Goal: Transaction & Acquisition: Purchase product/service

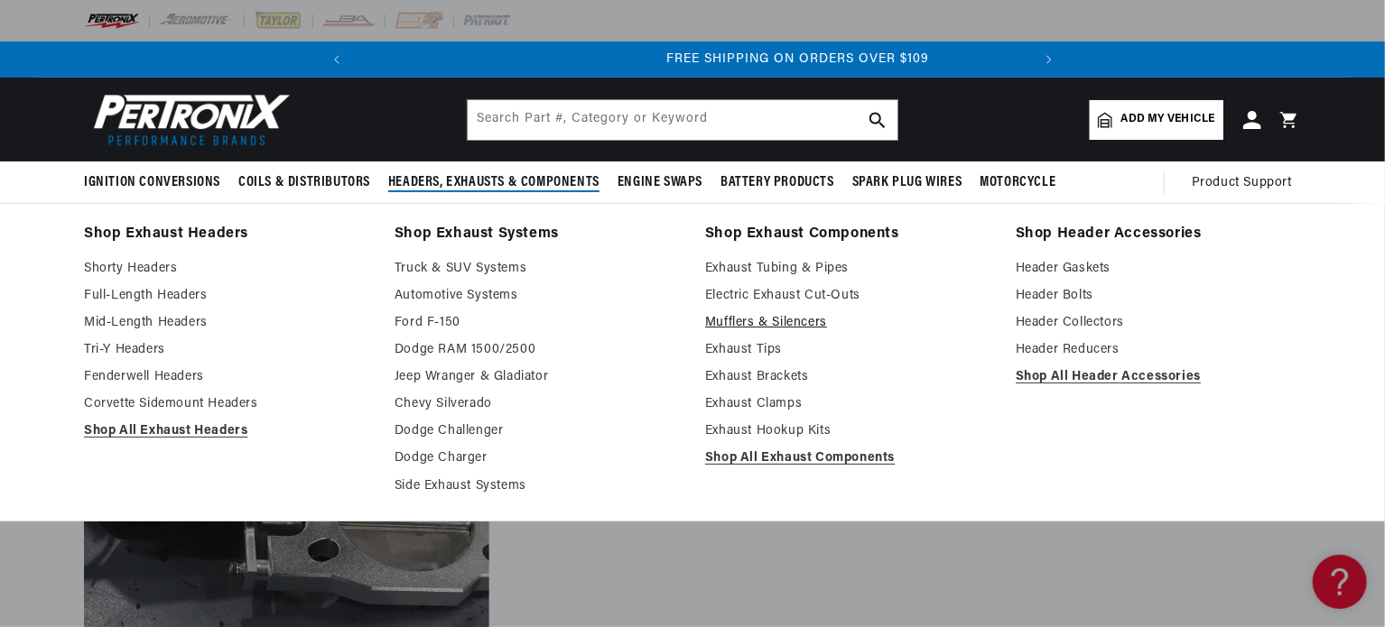
scroll to position [0, 673]
click at [780, 320] on link "Mufflers & Silencers" at bounding box center [847, 323] width 285 height 22
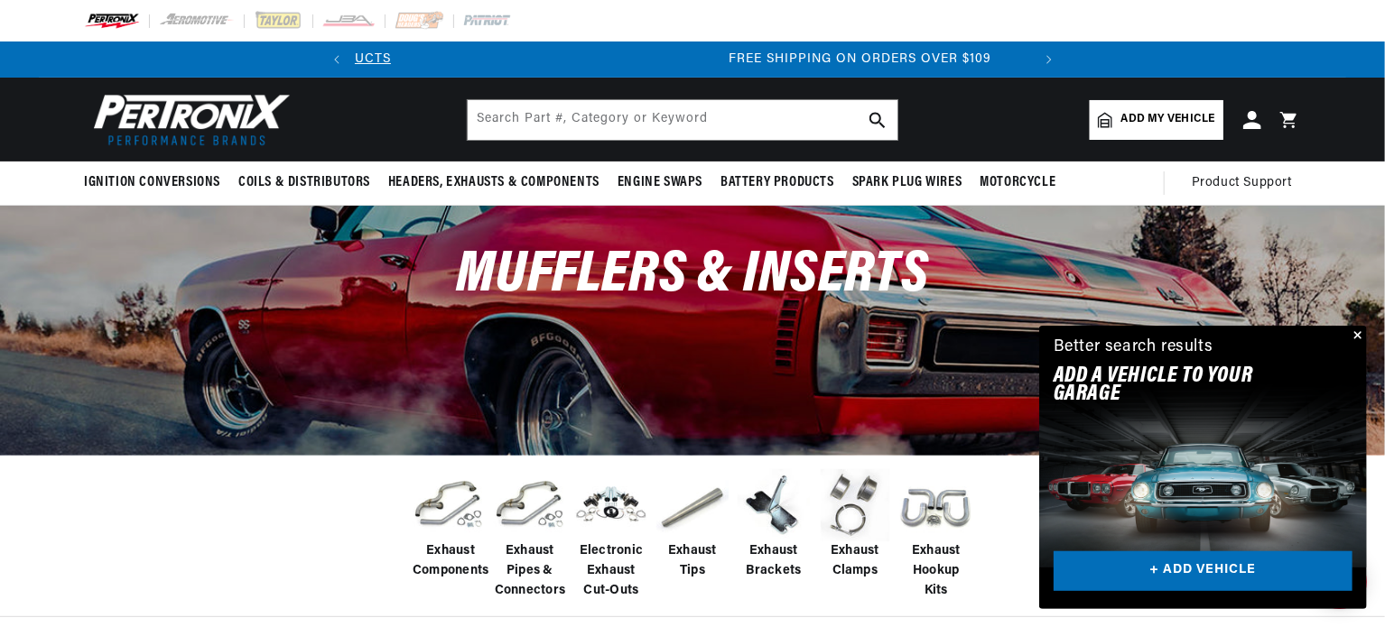
scroll to position [0, 673]
click at [1358, 330] on button "Close" at bounding box center [1356, 337] width 22 height 22
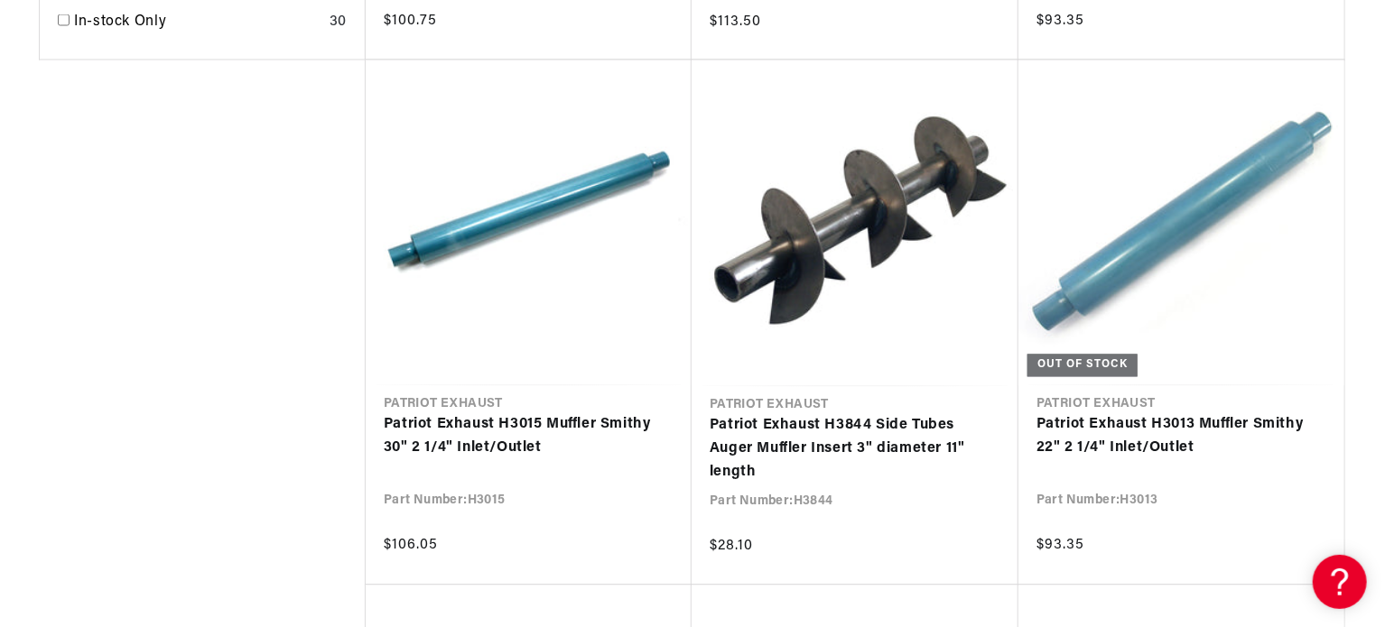
scroll to position [0, 0]
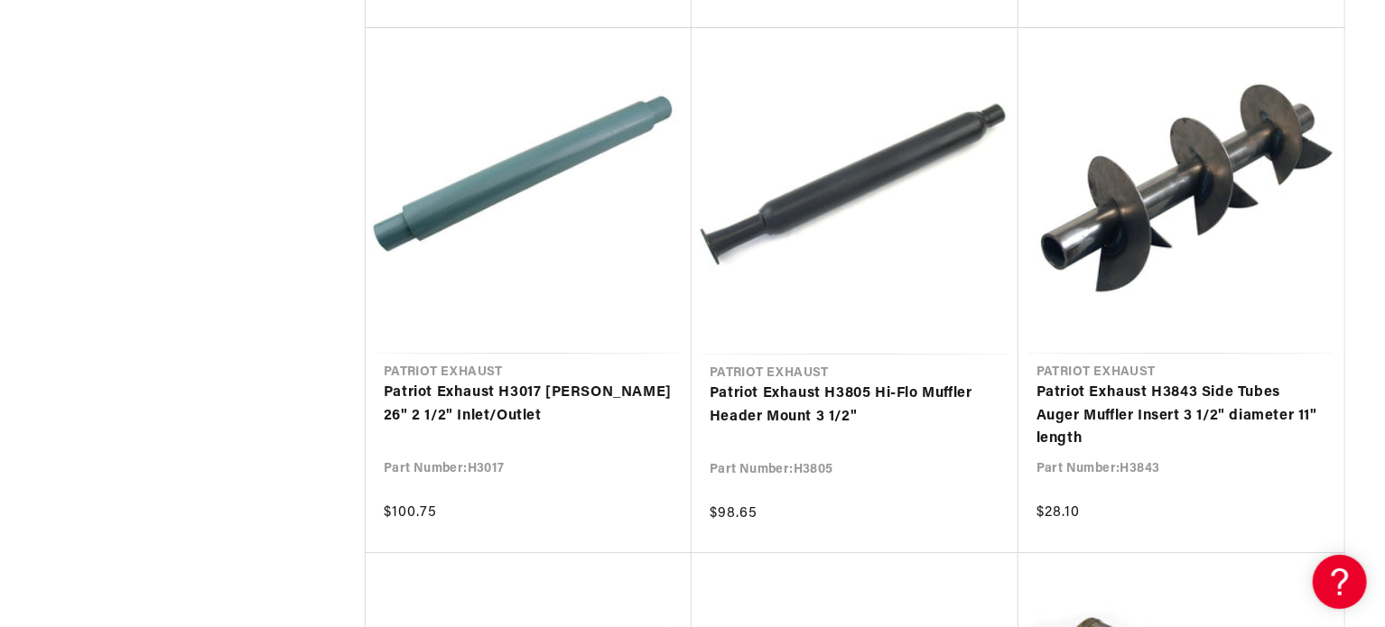
scroll to position [0, 673]
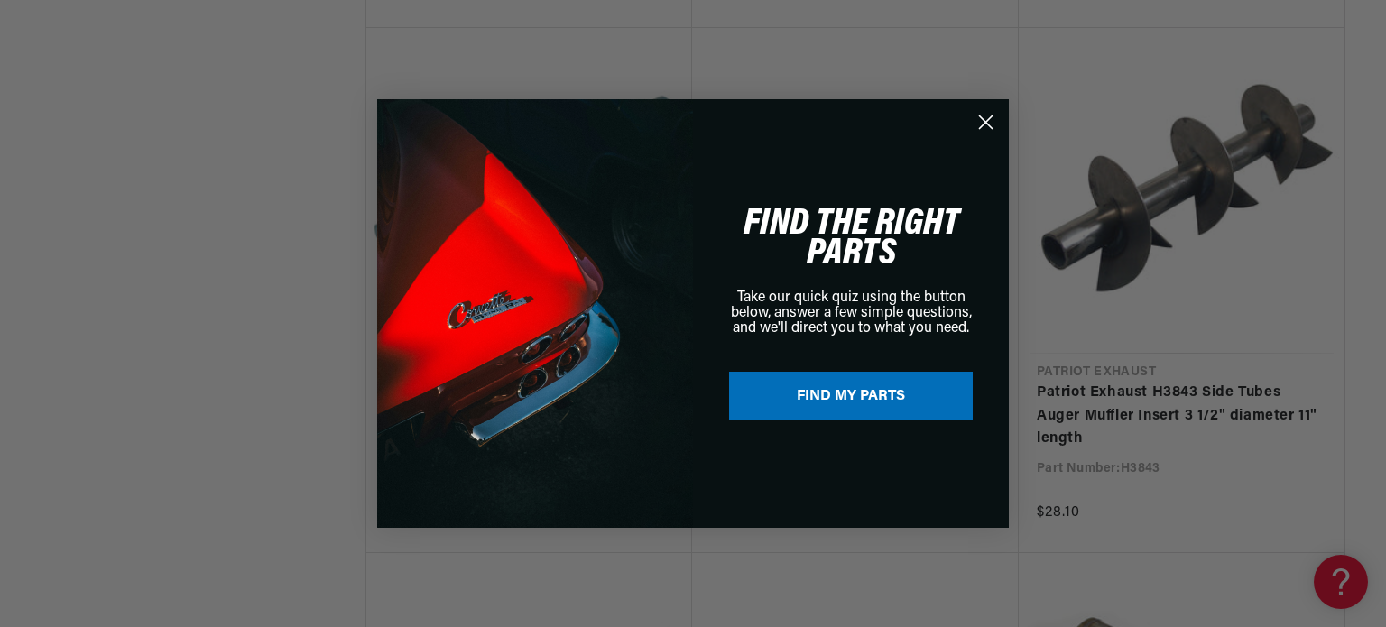
click at [987, 114] on circle "Close dialog" at bounding box center [986, 122] width 30 height 30
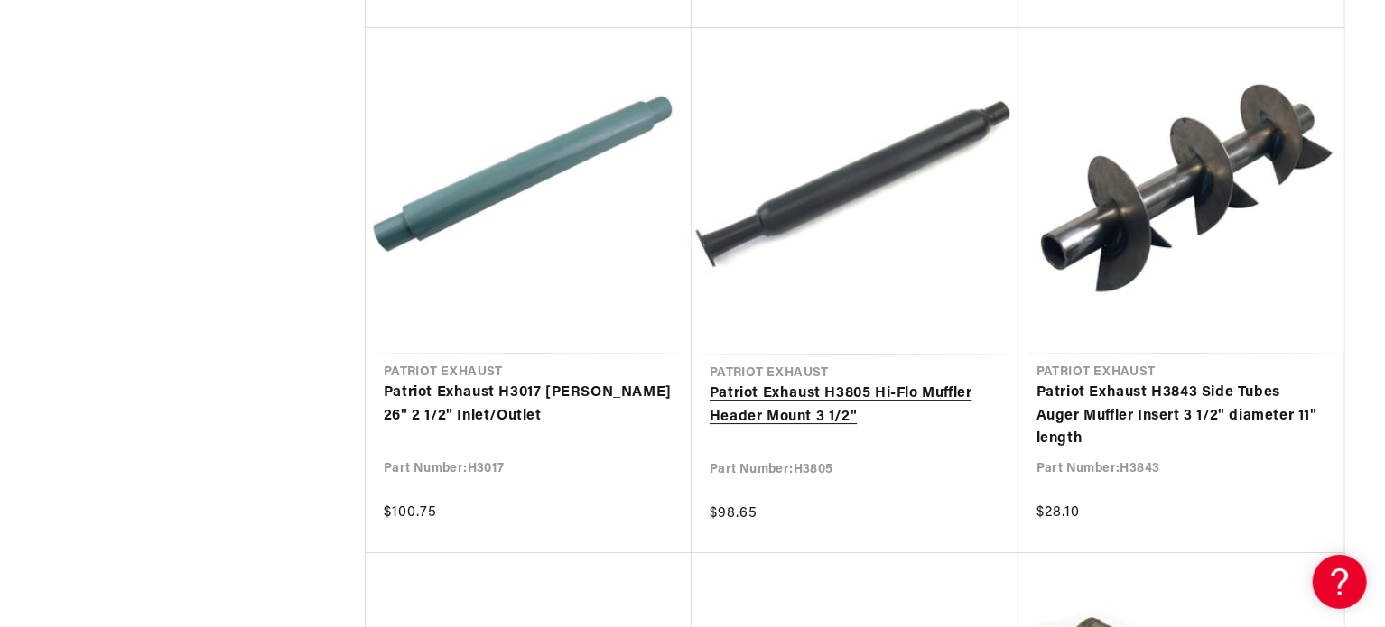
scroll to position [0, 0]
click at [802, 389] on link "Patriot Exhaust H3805 Hi-Flo Muffler Header Mount 3 1/2"" at bounding box center [854, 406] width 291 height 46
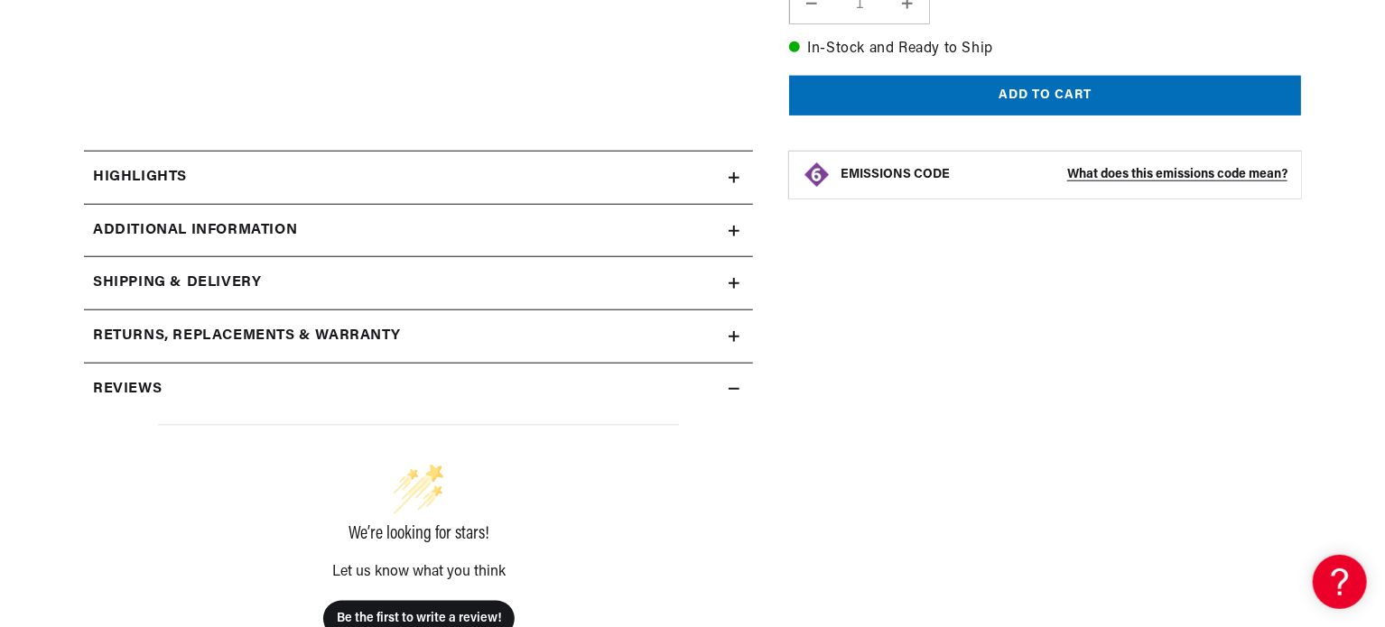
scroll to position [758, 0]
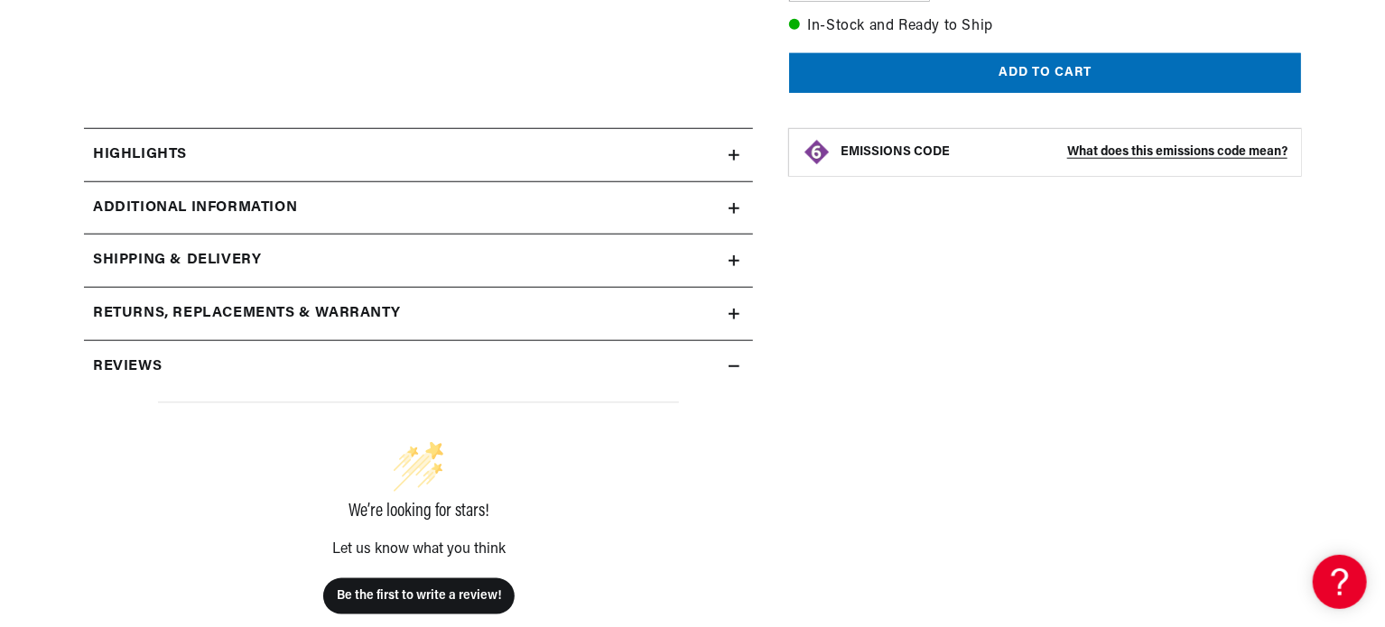
click at [740, 206] on summary "Additional Information" at bounding box center [418, 208] width 669 height 52
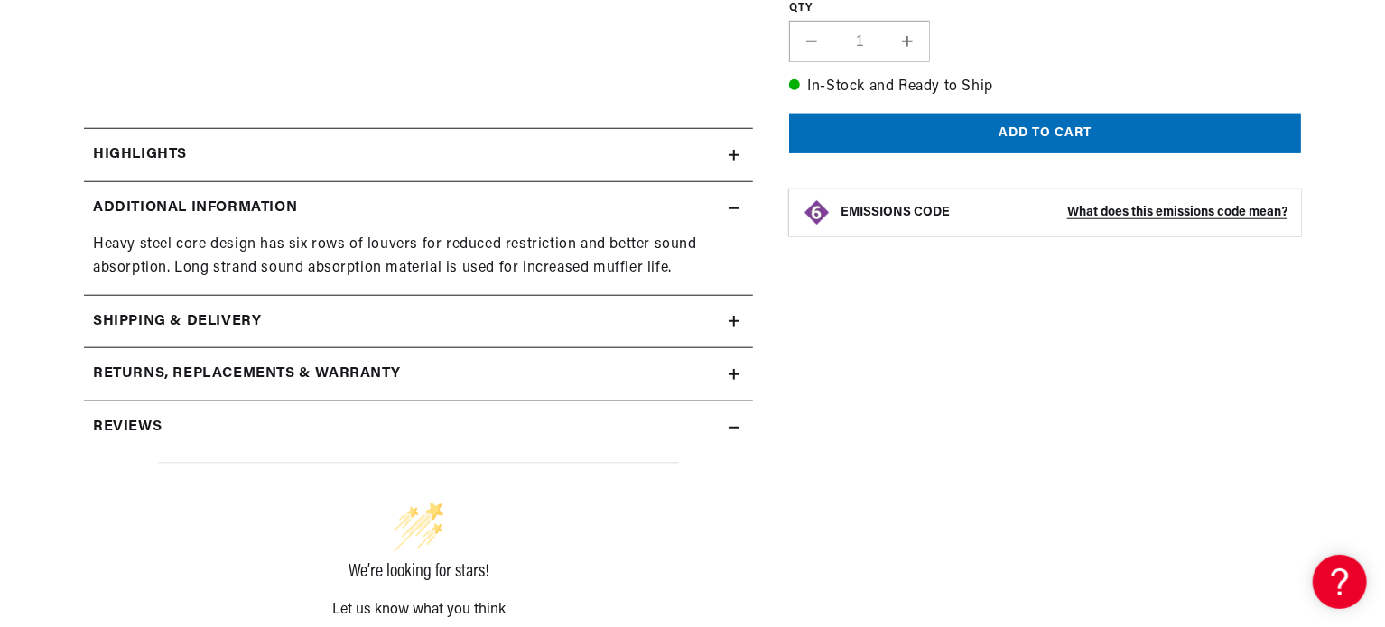
scroll to position [0, 0]
click at [734, 152] on icon at bounding box center [734, 155] width 0 height 11
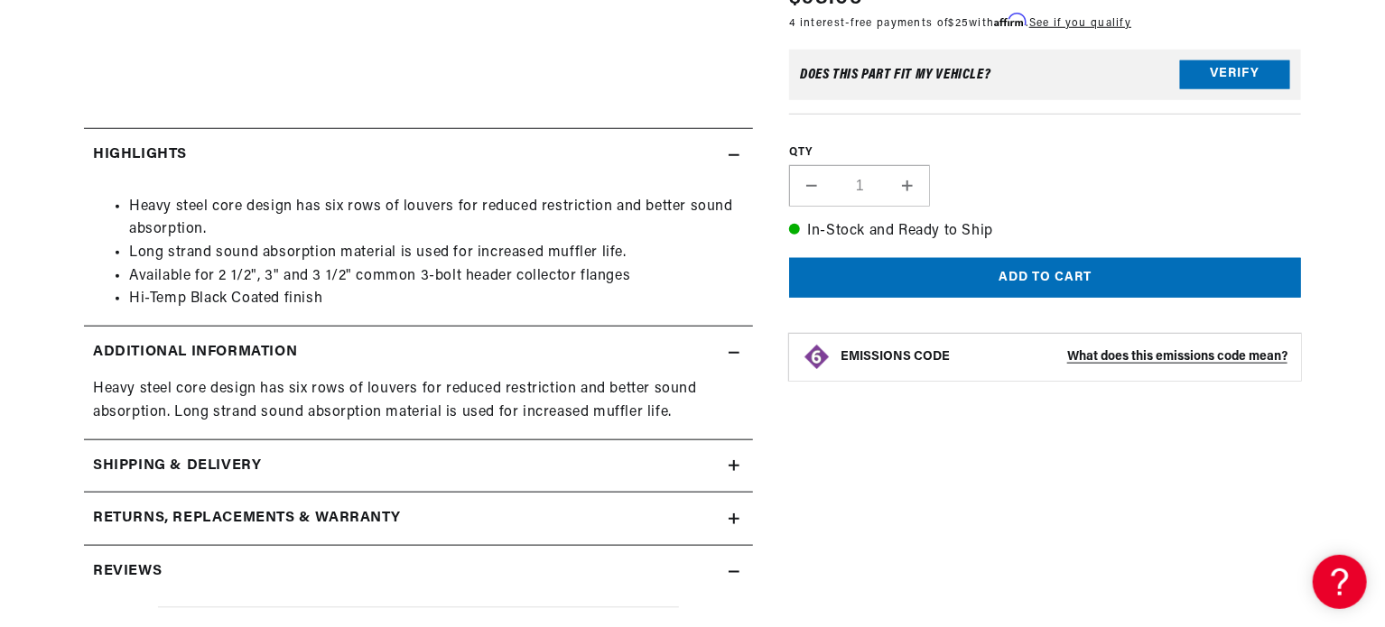
click at [1383, 13] on section "Patriot Exhaust H3805 Hi-Flo Muffler Header Mount 3 1/2" Patriot Exhaust H3805 …" at bounding box center [692, 211] width 1385 height 1432
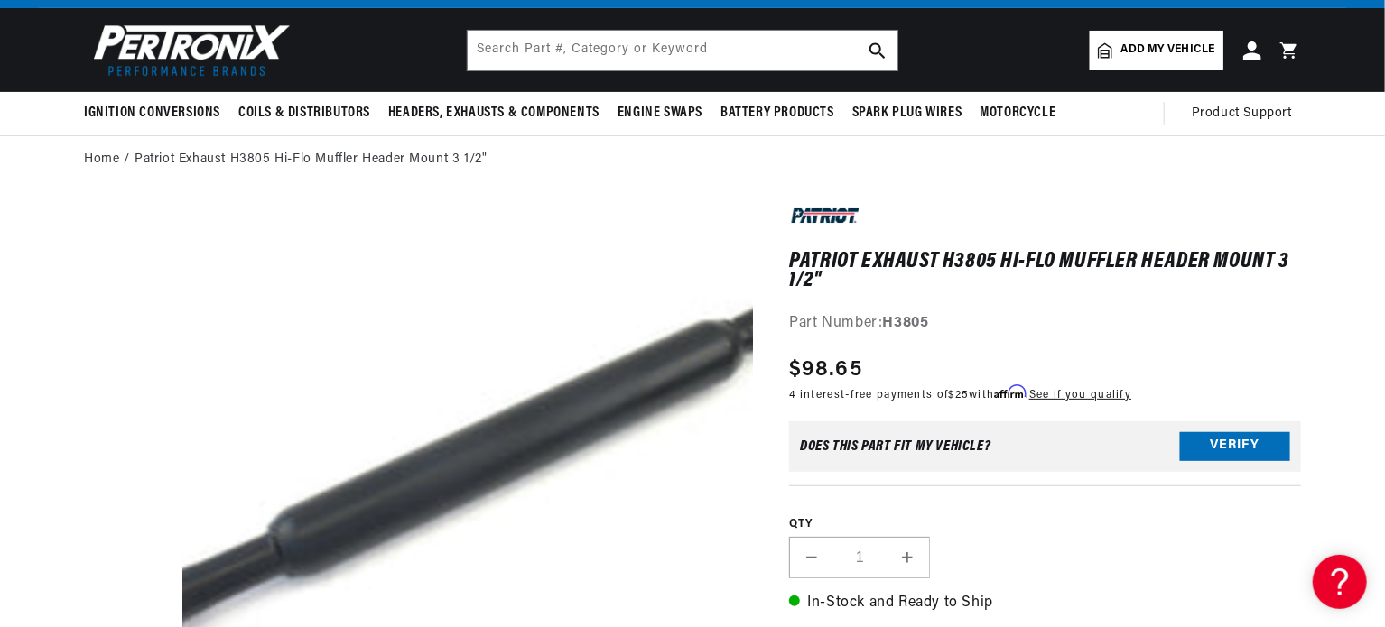
scroll to position [72, 0]
